Goal: Transaction & Acquisition: Purchase product/service

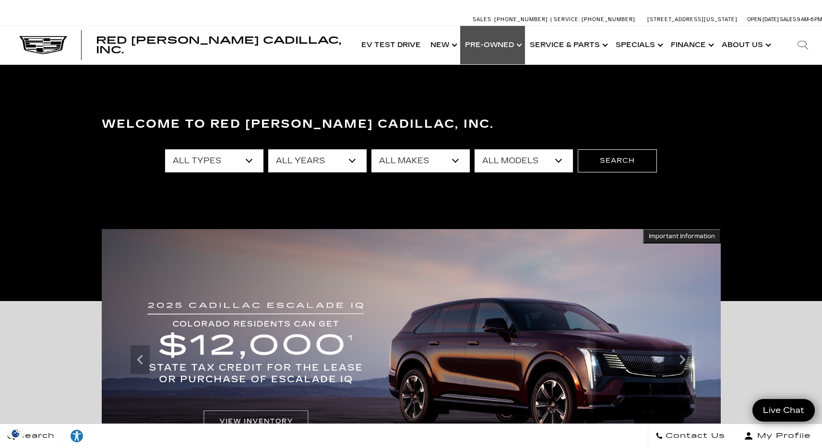
click at [500, 46] on link "Show Pre-Owned" at bounding box center [492, 45] width 65 height 38
click at [508, 44] on link "Show Pre-Owned" at bounding box center [492, 45] width 65 height 38
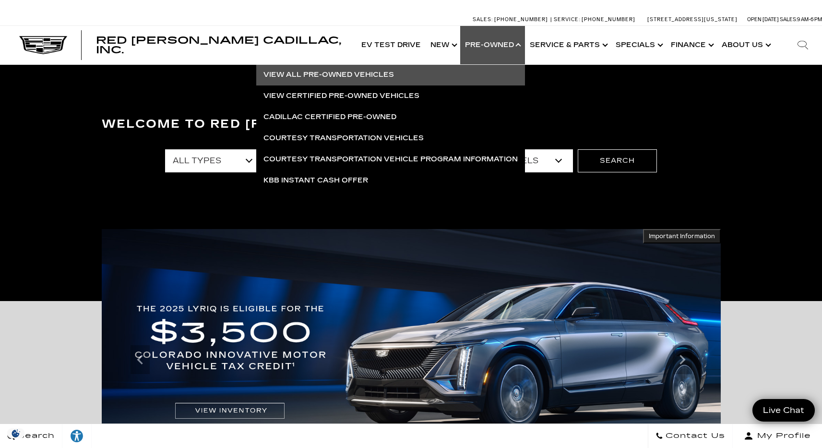
click at [354, 75] on link "View All Pre-Owned Vehicles" at bounding box center [390, 74] width 269 height 21
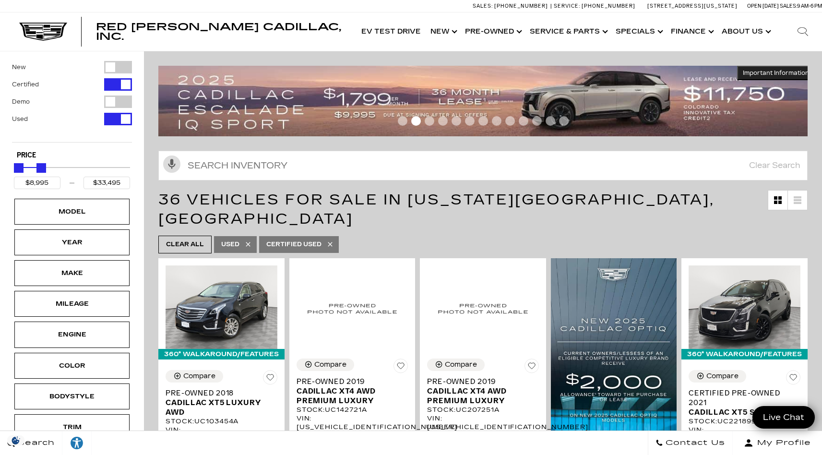
type input "$33,995"
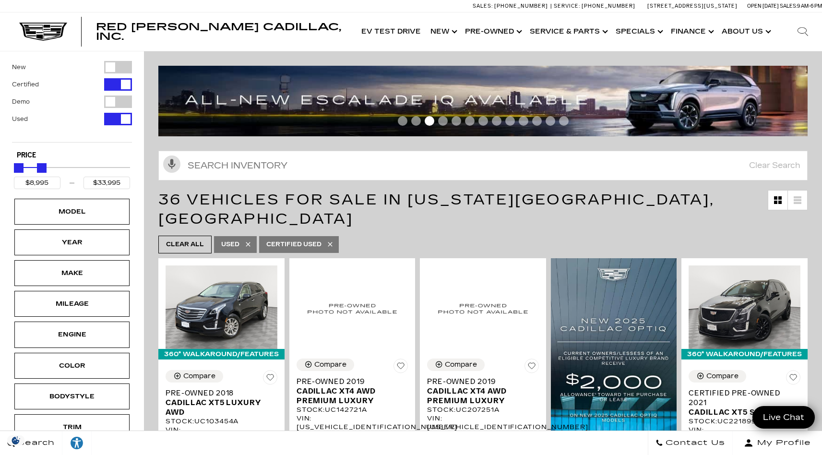
drag, startPoint x: 127, startPoint y: 167, endPoint x: 43, endPoint y: 171, distance: 83.6
click at [43, 171] on div "Maximum Price" at bounding box center [42, 168] width 10 height 10
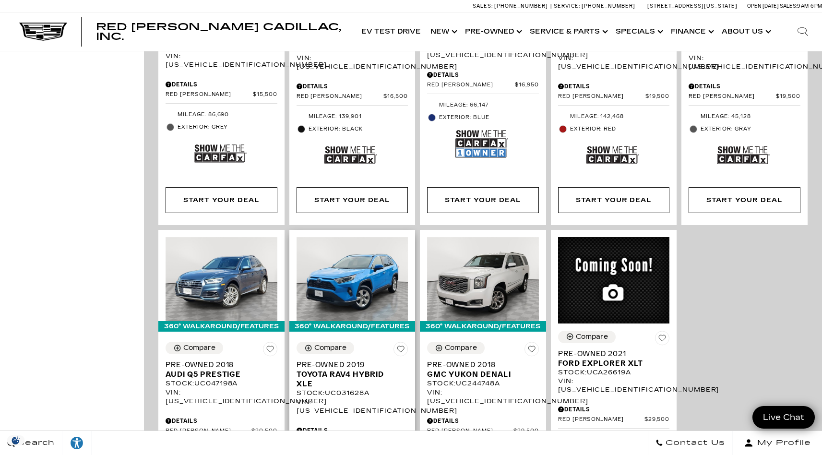
scroll to position [1265, 0]
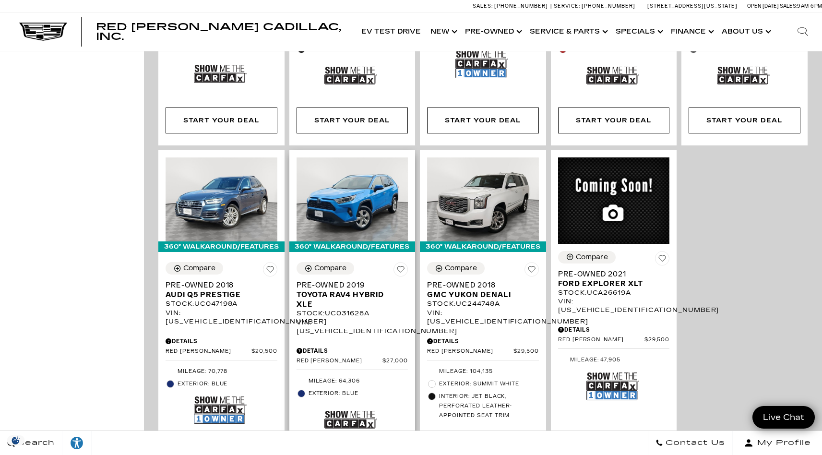
click at [335, 280] on span "Pre-Owned 2019" at bounding box center [348, 285] width 105 height 10
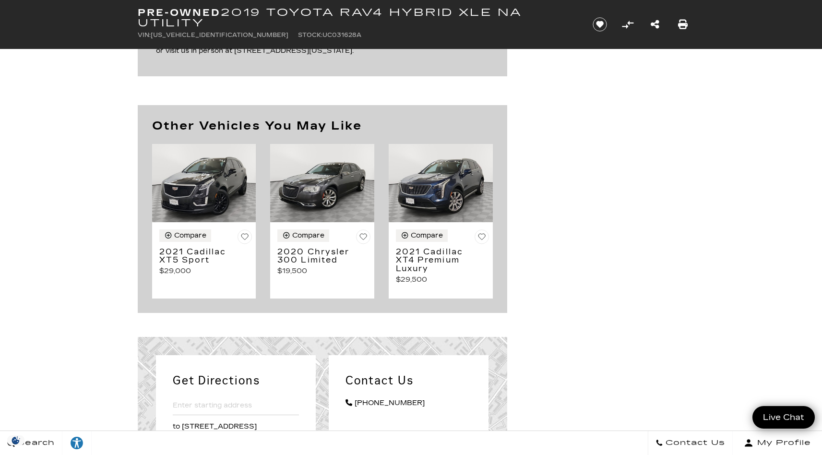
scroll to position [568, 0]
